Goal: Information Seeking & Learning: Learn about a topic

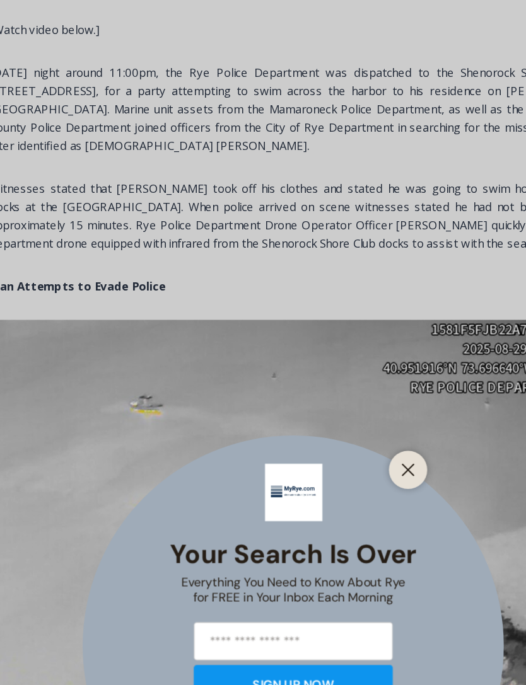
scroll to position [979, 0]
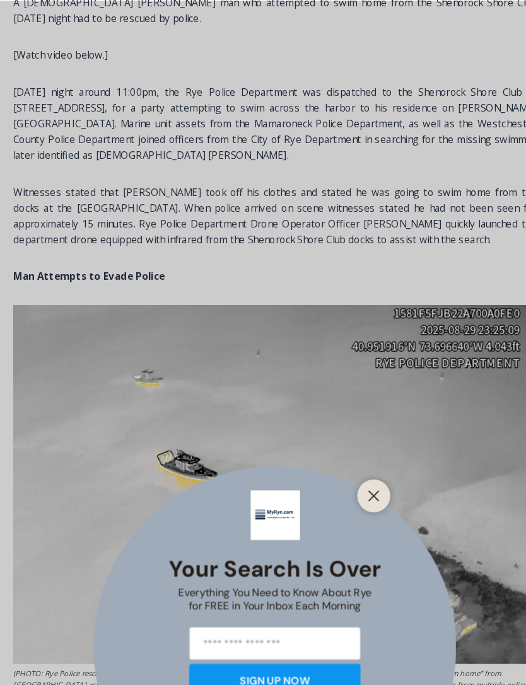
click at [362, 478] on line "Close" at bounding box center [357, 473] width 9 height 9
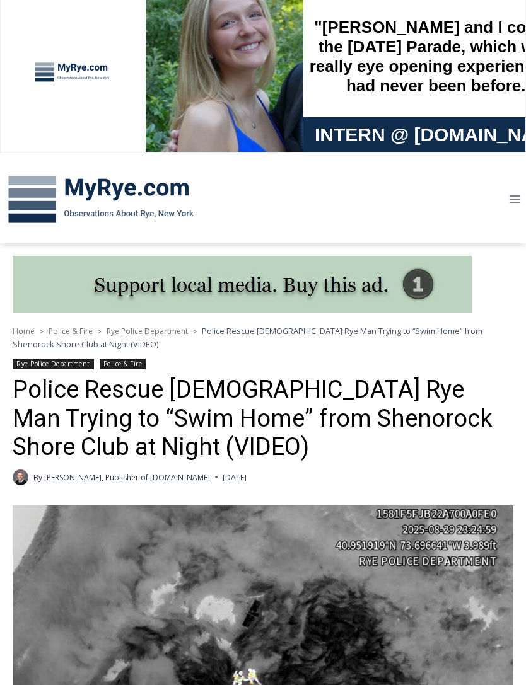
scroll to position [0, 0]
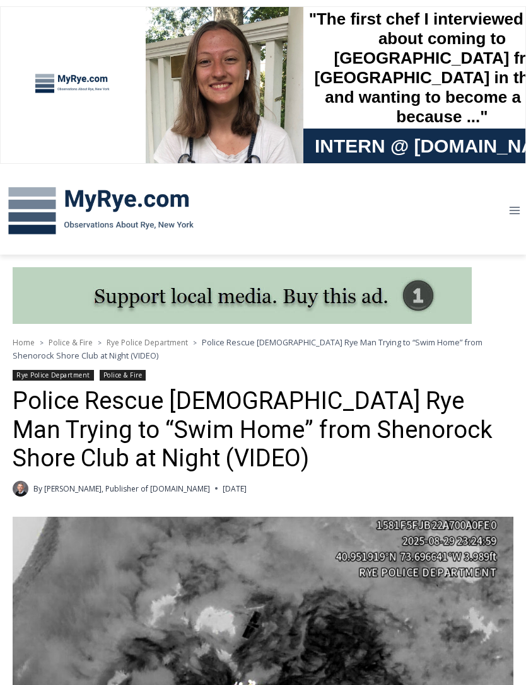
click at [165, 204] on img at bounding box center [101, 211] width 202 height 66
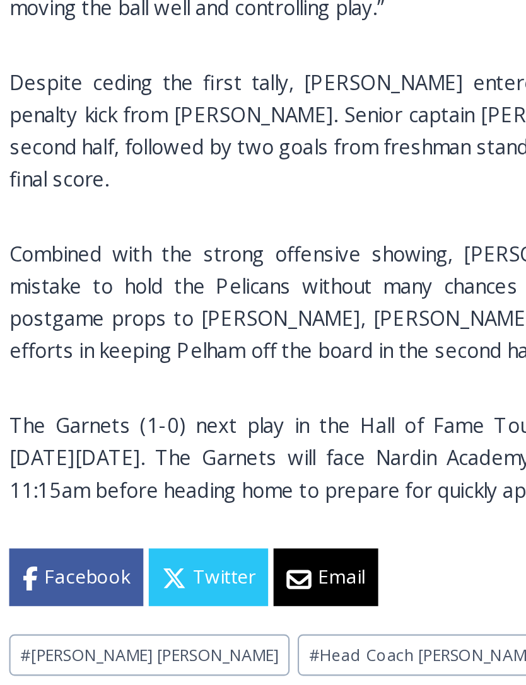
scroll to position [596, 0]
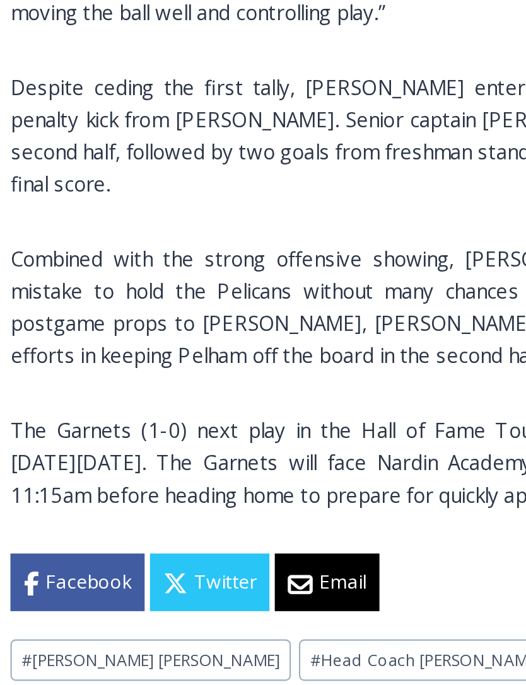
click at [226, 167] on div "(PHOTO: Rye Girls Soccer’s Samantha Yeh scores the game-winning goal in her tea…" at bounding box center [263, 253] width 500 height 749
click at [231, 455] on p "Combined with the strong offensive showing, Rye’s defensive play tightened up a…" at bounding box center [263, 485] width 500 height 60
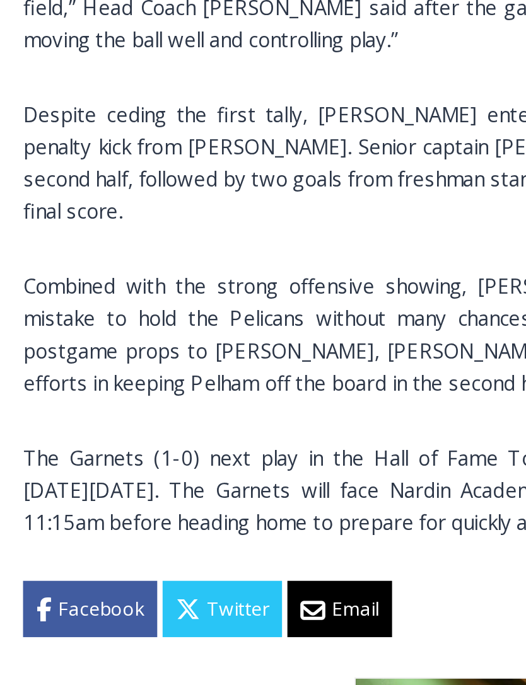
scroll to position [0, 0]
